Goal: Task Accomplishment & Management: Manage account settings

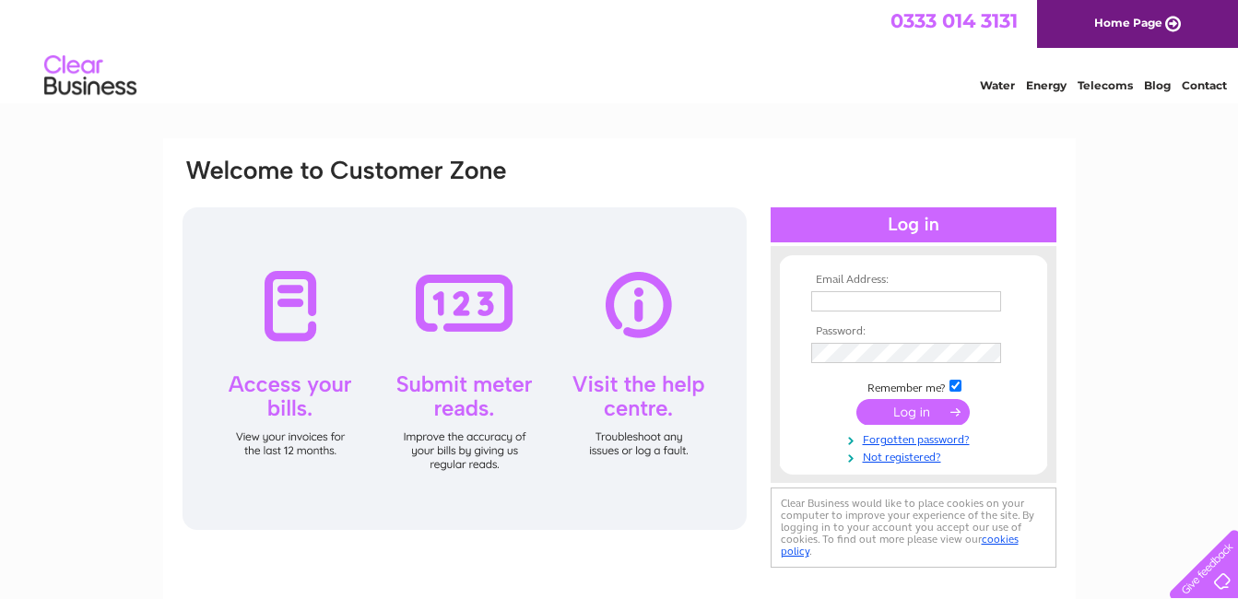
type input "[PERSON_NAME][EMAIL_ADDRESS][DOMAIN_NAME]"
click at [944, 411] on input "submit" at bounding box center [912, 412] width 113 height 26
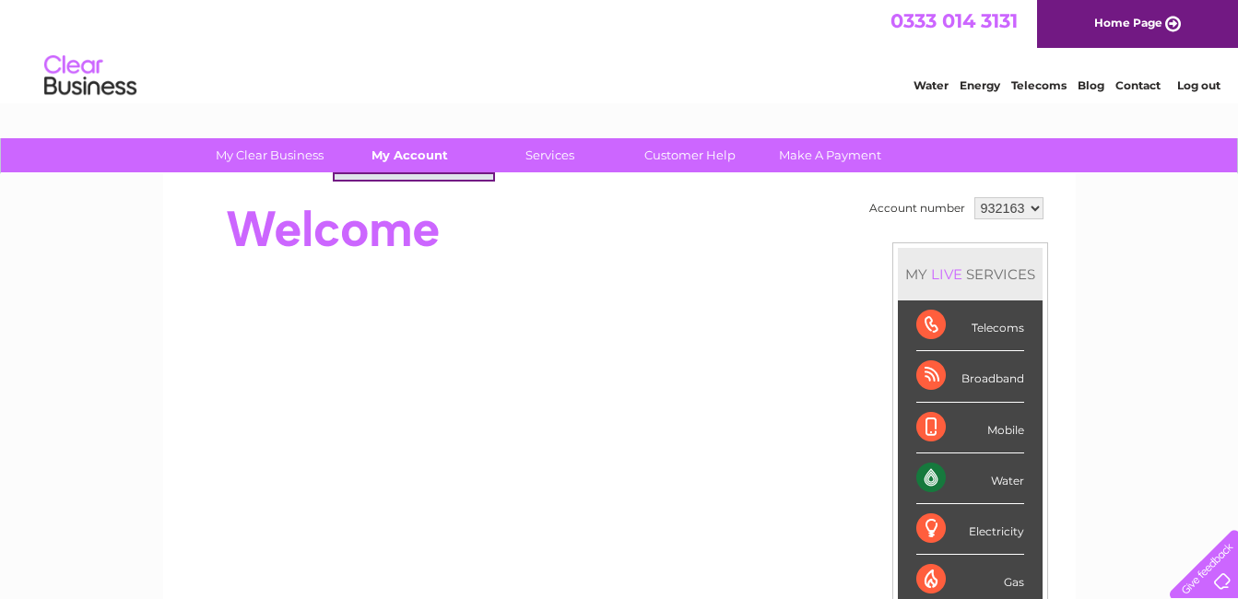
click at [416, 158] on link "My Account" at bounding box center [410, 155] width 152 height 34
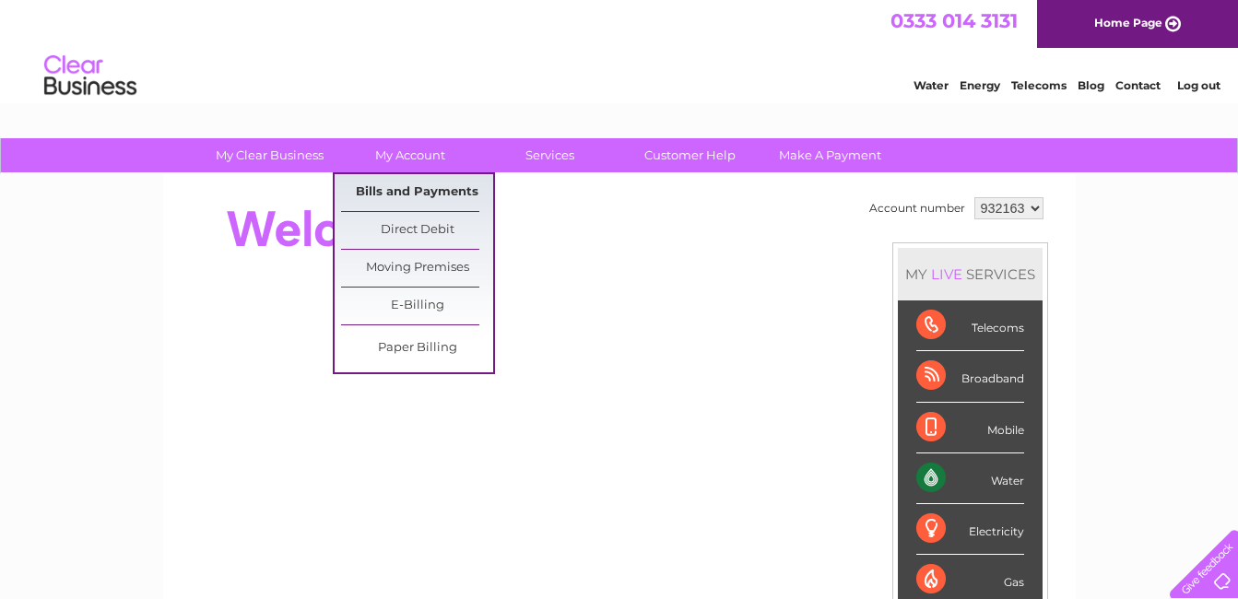
click at [429, 188] on link "Bills and Payments" at bounding box center [417, 192] width 152 height 37
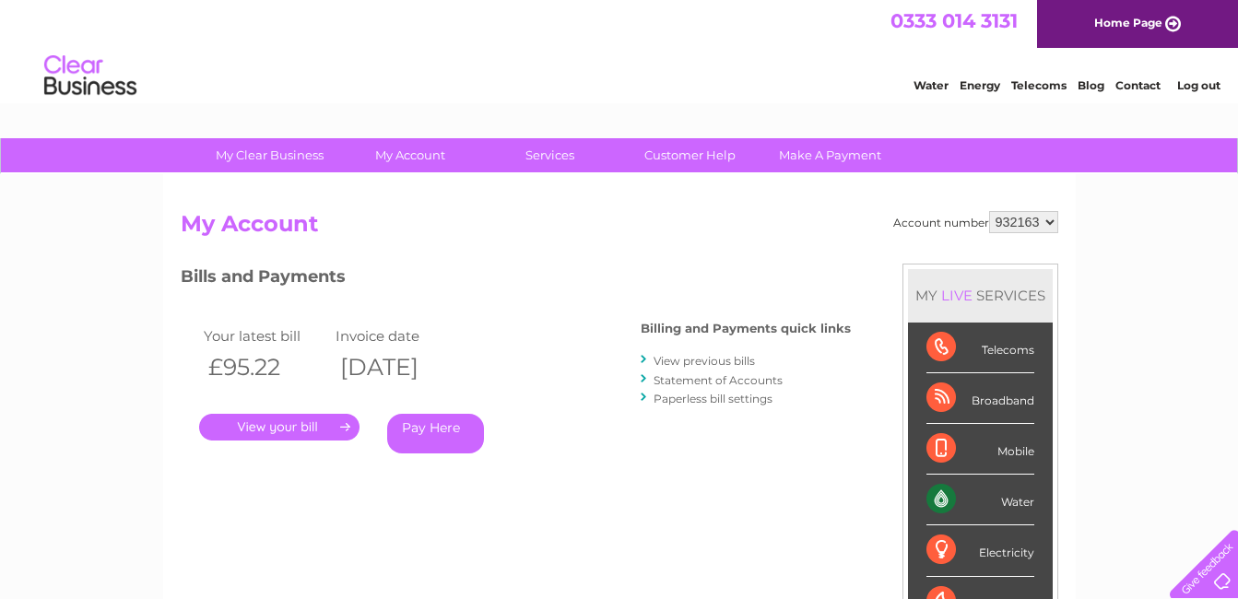
click at [299, 424] on link "." at bounding box center [279, 427] width 160 height 27
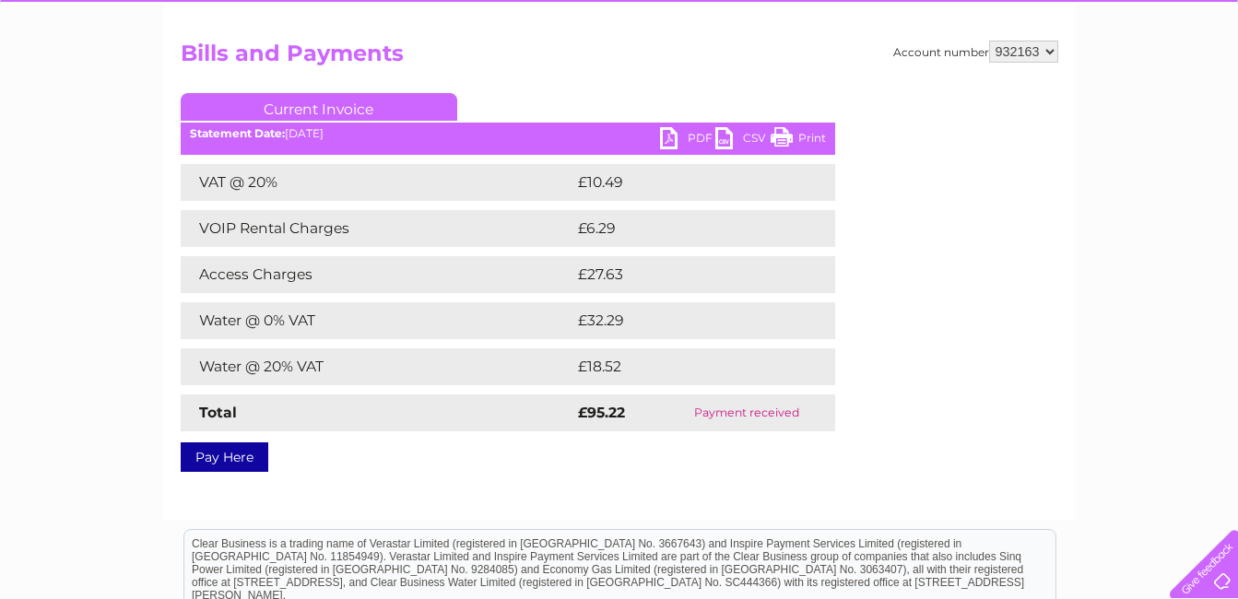
scroll to position [184, 0]
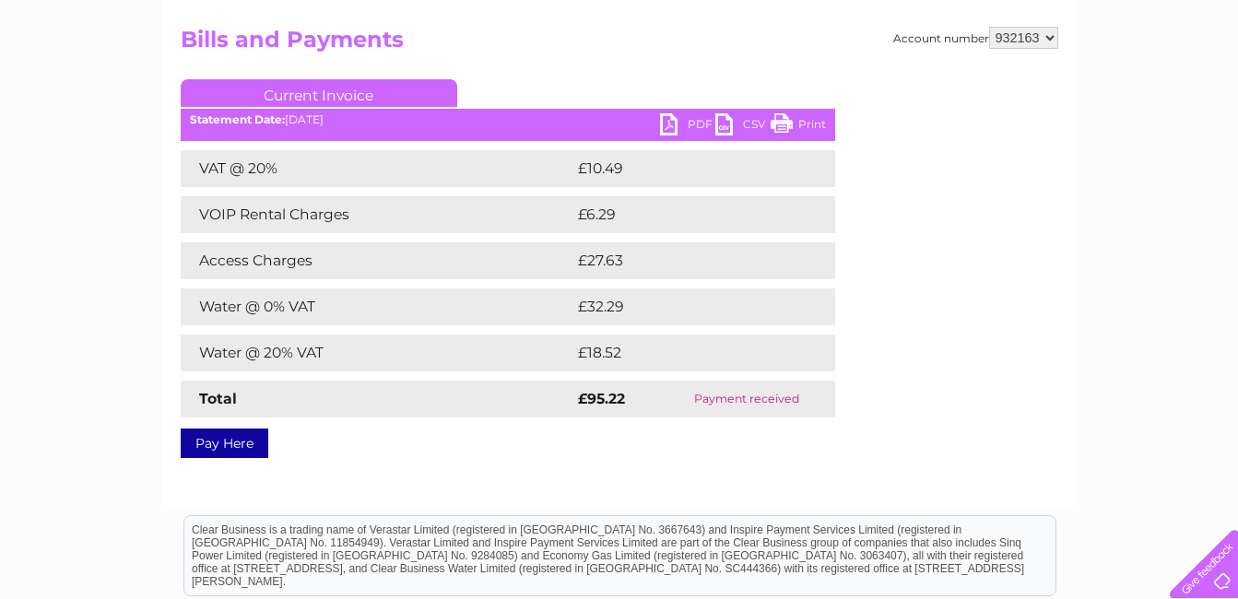
click at [678, 125] on link "PDF" at bounding box center [687, 126] width 55 height 27
